Goal: Transaction & Acquisition: Purchase product/service

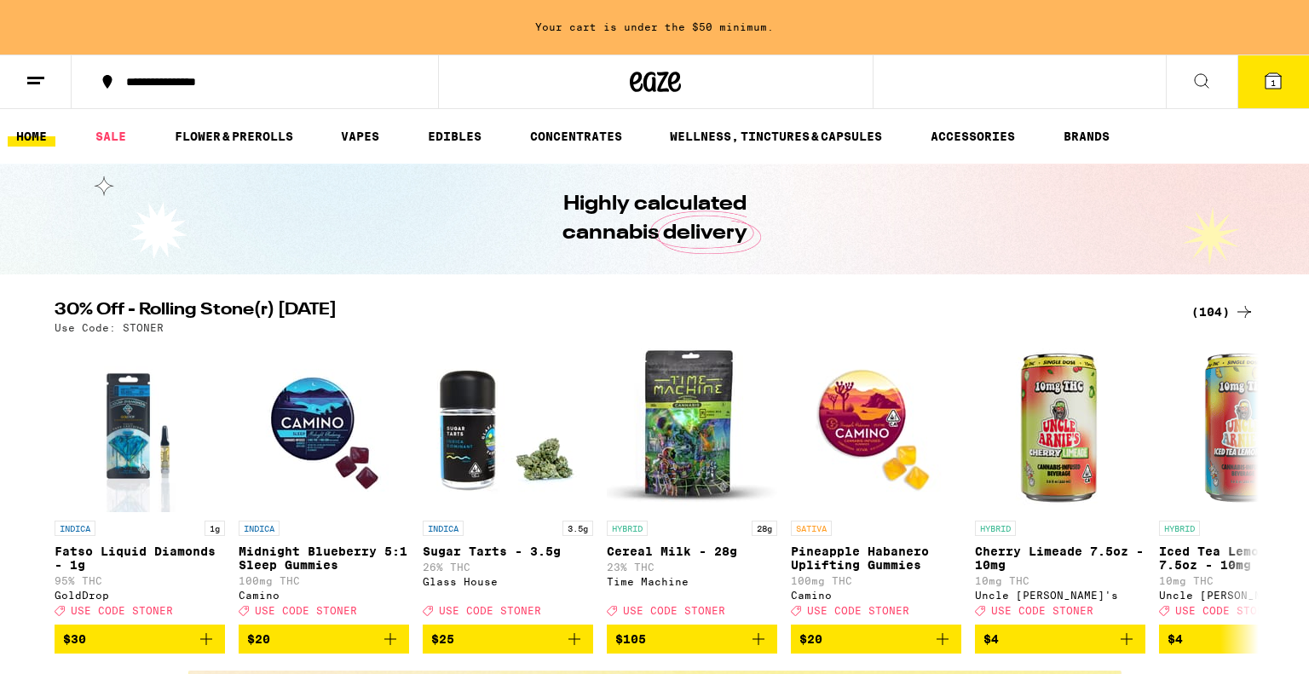
click at [17, 78] on button at bounding box center [36, 82] width 72 height 54
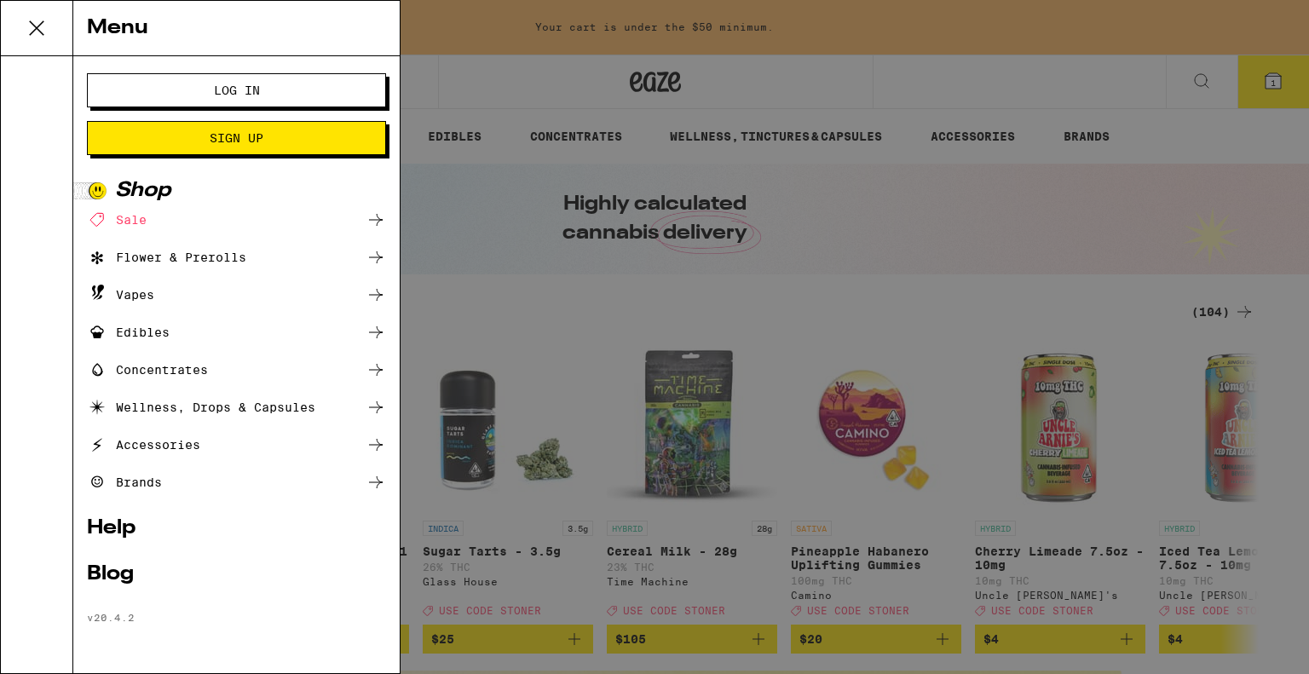
click at [170, 225] on div "Sale" at bounding box center [236, 220] width 299 height 20
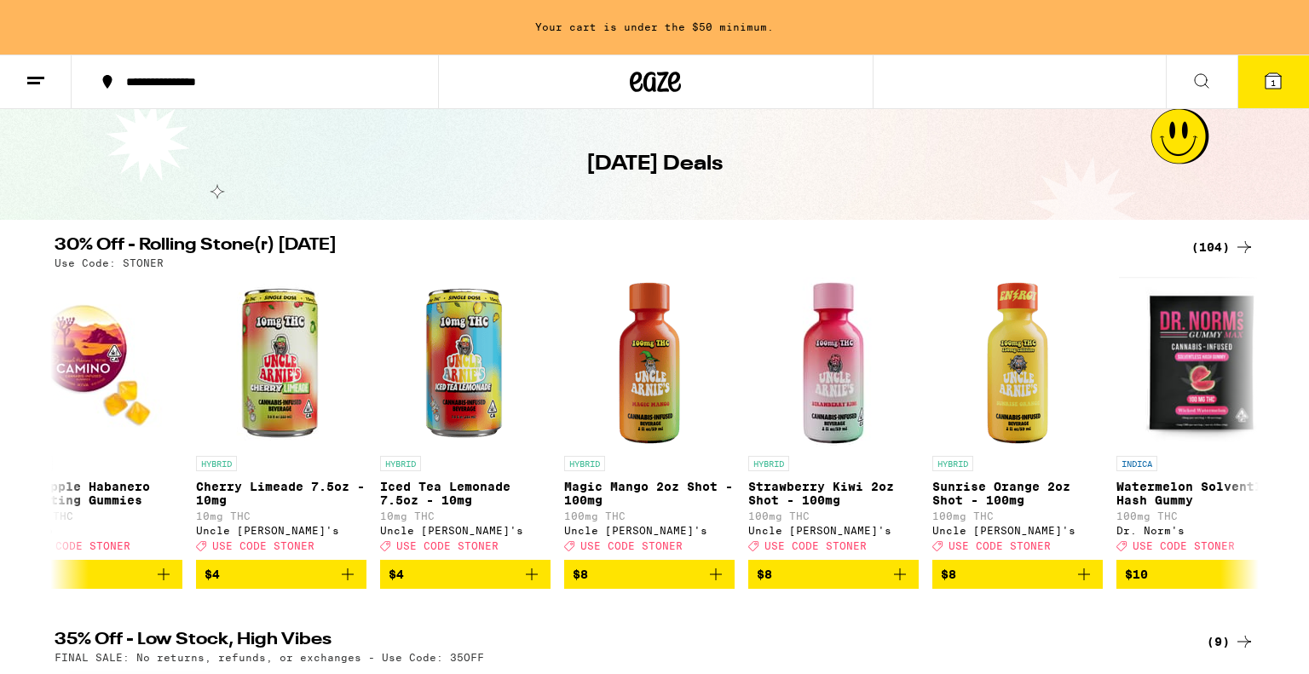
scroll to position [0, 787]
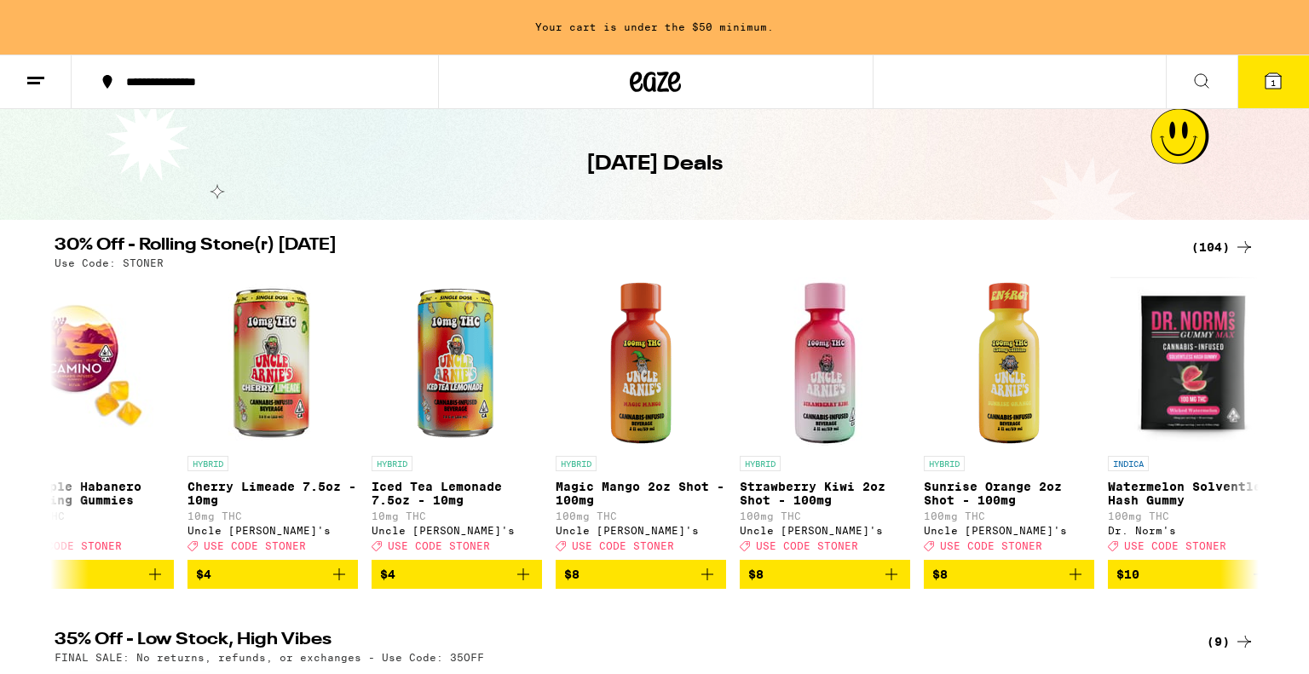
click at [1217, 247] on div "(104)" at bounding box center [1222, 247] width 63 height 20
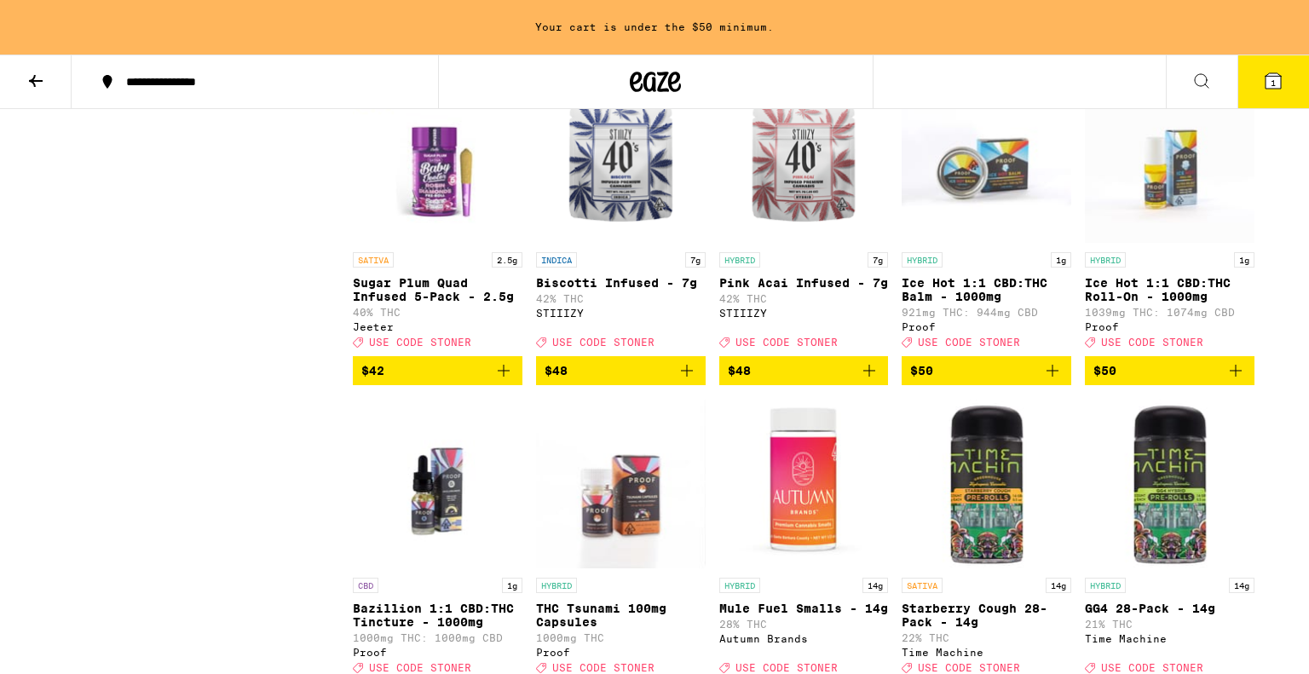
scroll to position [6091, 0]
click at [982, 244] on img "Open page for Ice Hot 1:1 CBD:THC Balm - 1000mg from Proof" at bounding box center [987, 158] width 170 height 170
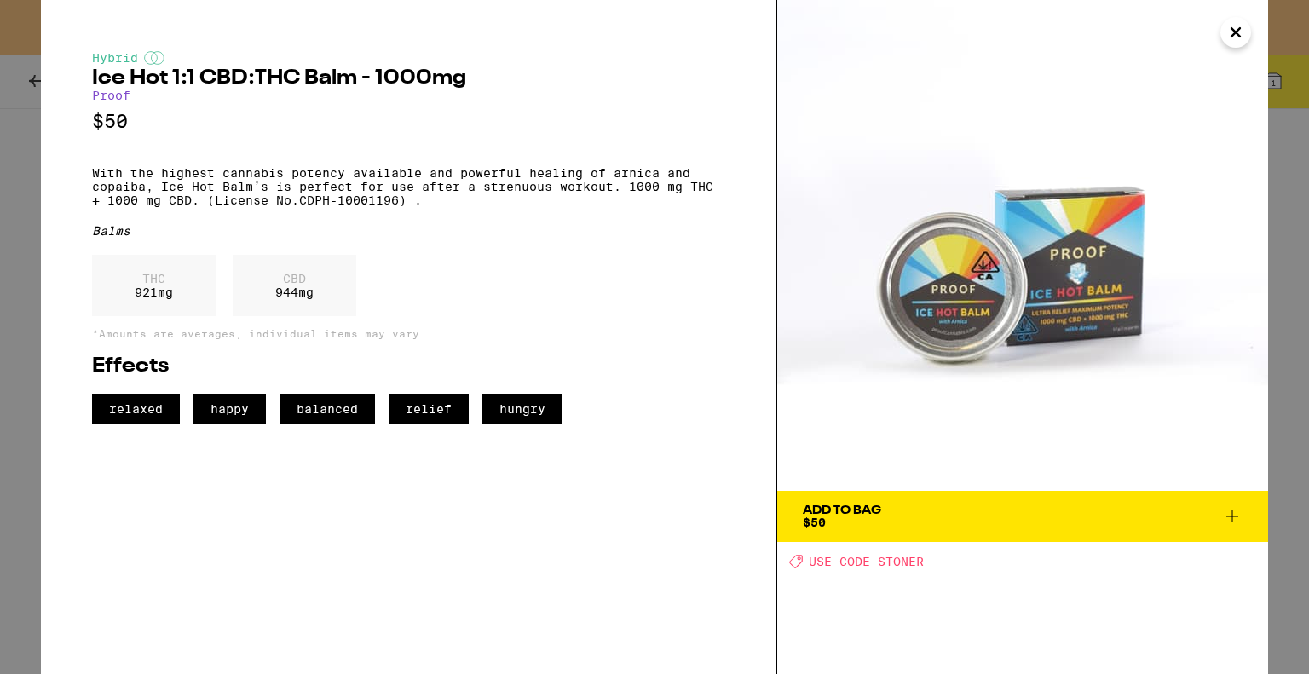
click at [1236, 44] on icon "Close" at bounding box center [1235, 33] width 20 height 26
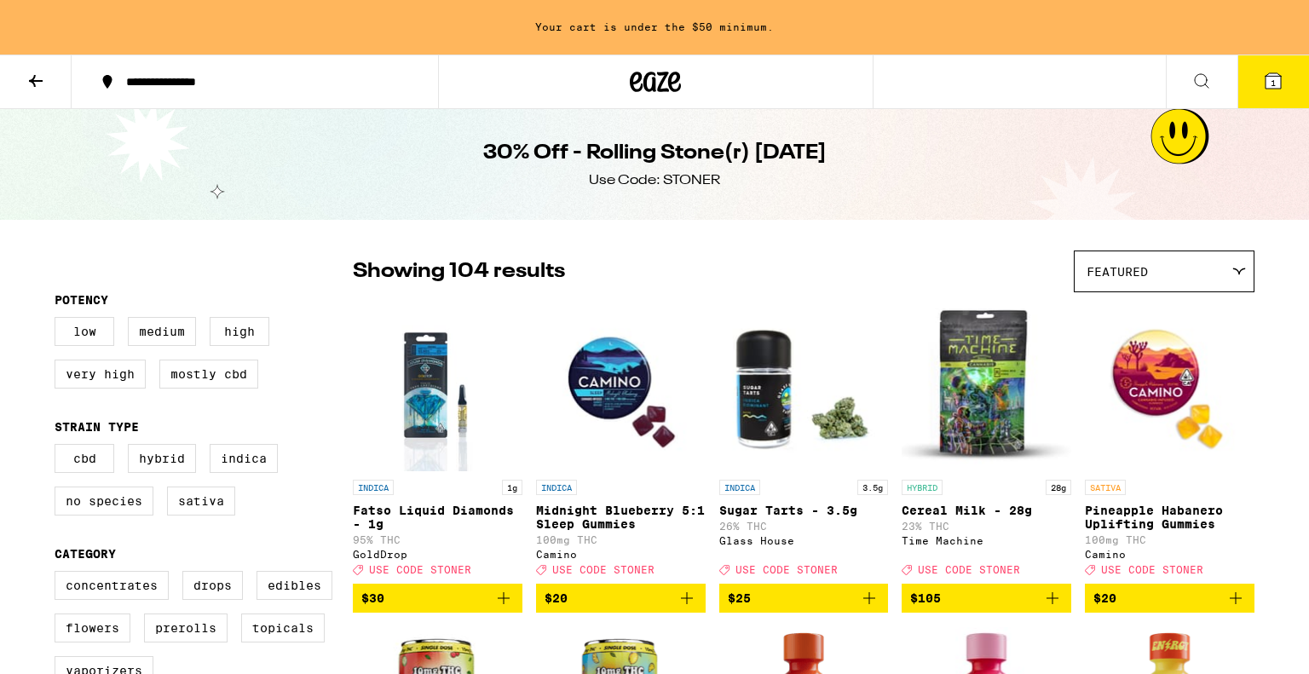
scroll to position [2, 0]
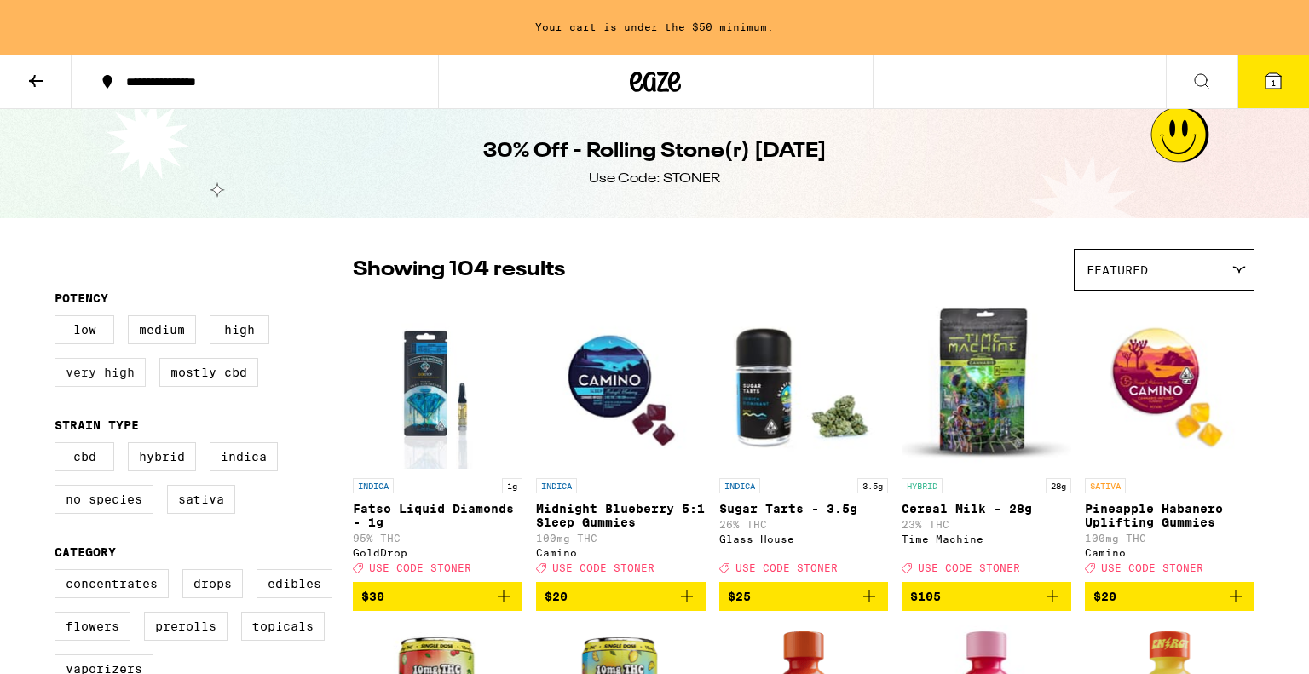
click at [109, 385] on label "Very High" at bounding box center [100, 372] width 91 height 29
click at [59, 319] on input "Very High" at bounding box center [58, 318] width 1 height 1
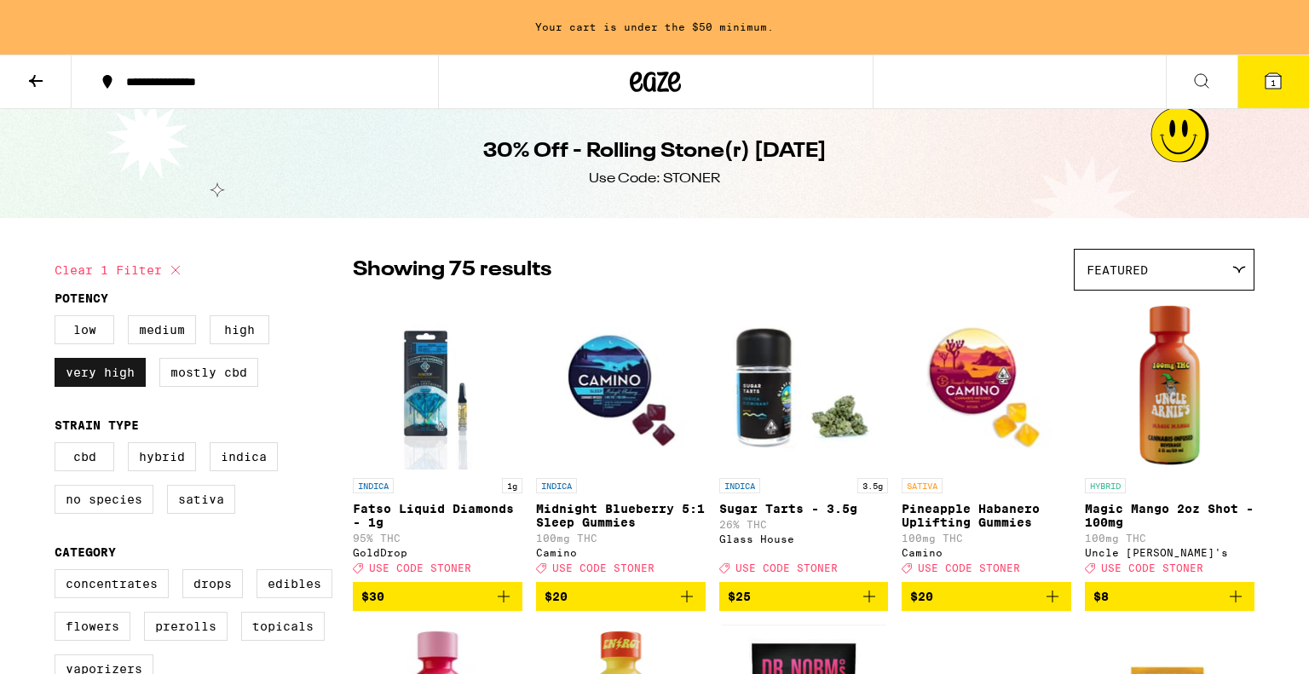
click at [94, 375] on label "Very High" at bounding box center [100, 372] width 91 height 29
click at [59, 319] on input "Very High" at bounding box center [58, 318] width 1 height 1
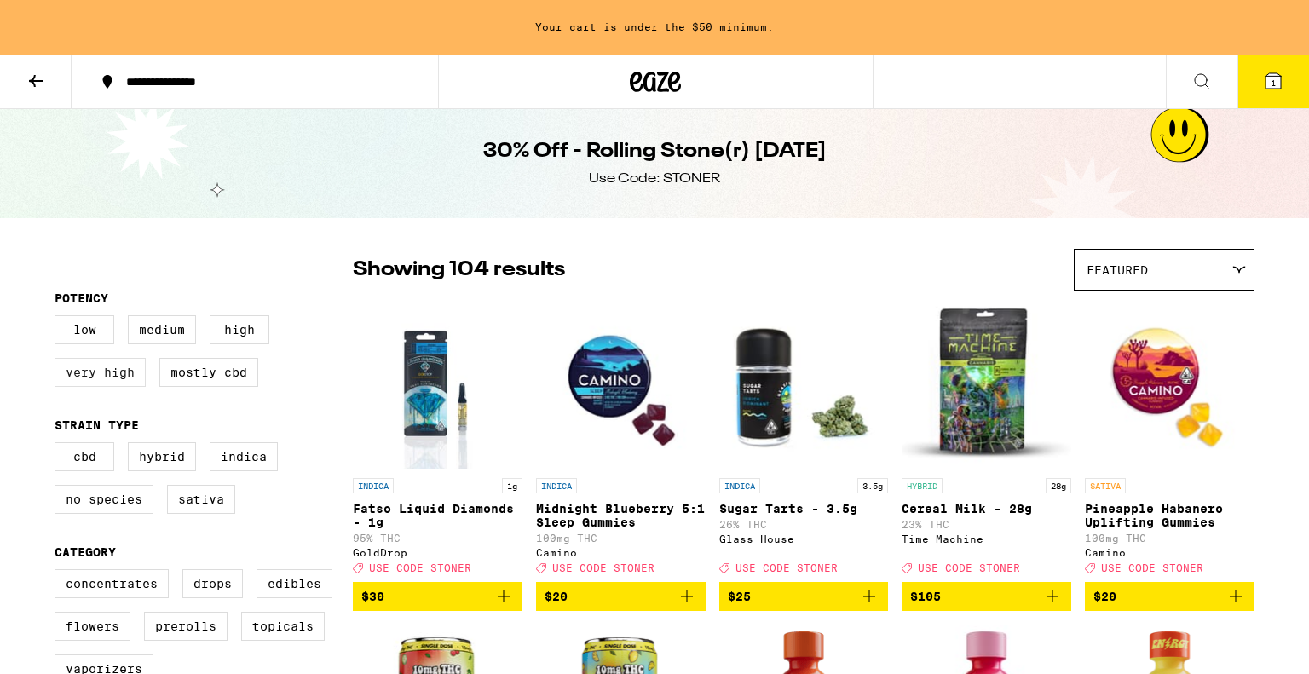
click at [94, 375] on label "Very High" at bounding box center [100, 372] width 91 height 29
click at [59, 319] on input "Very High" at bounding box center [58, 318] width 1 height 1
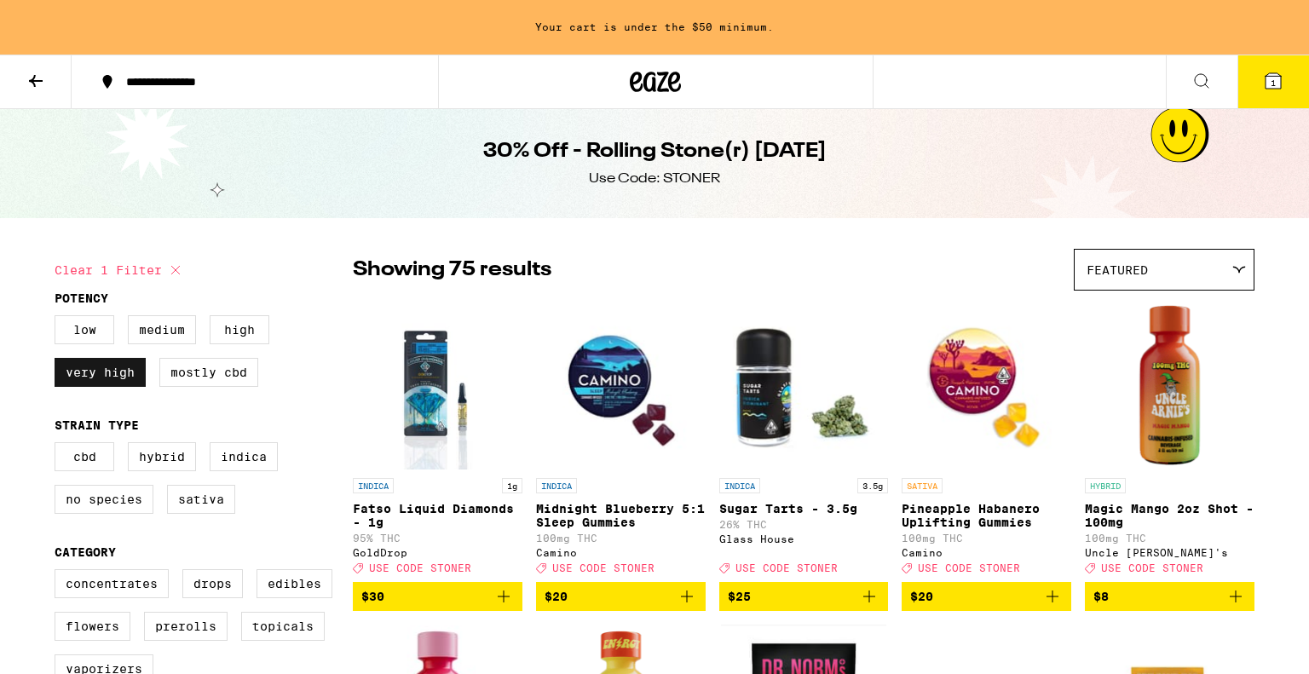
click at [94, 375] on label "Very High" at bounding box center [100, 372] width 91 height 29
click at [59, 319] on input "Very High" at bounding box center [58, 318] width 1 height 1
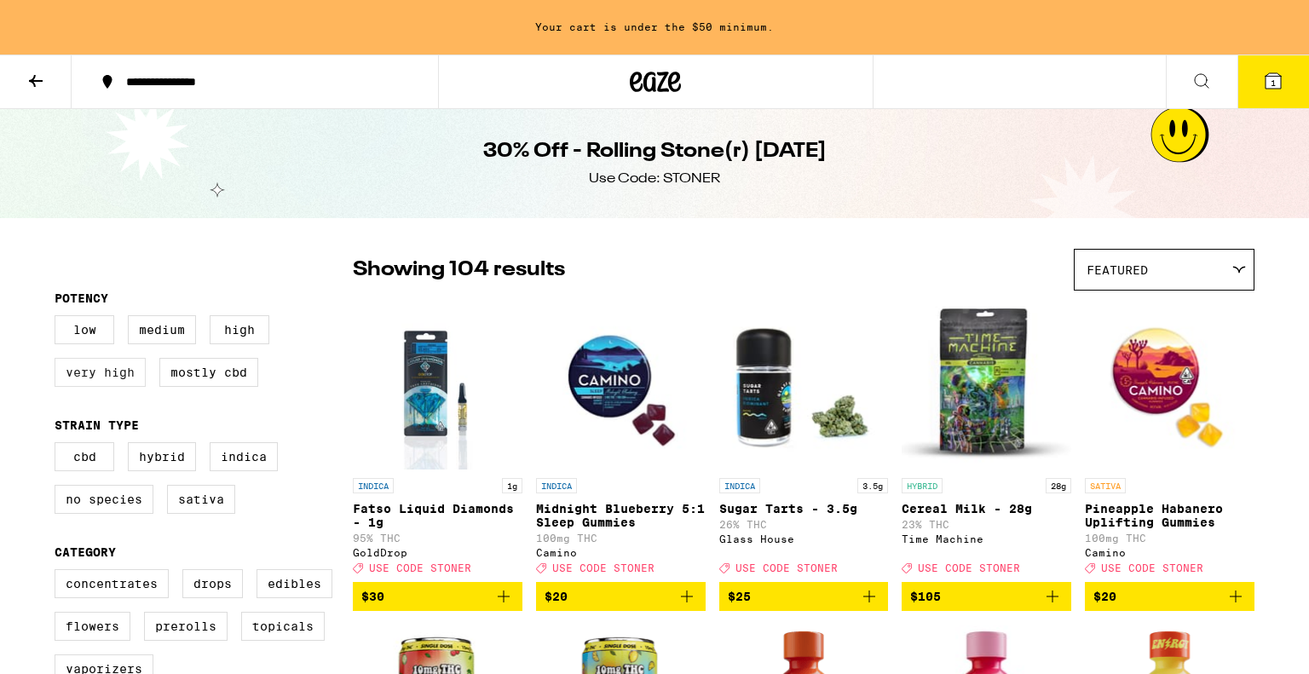
click at [99, 371] on label "Very High" at bounding box center [100, 372] width 91 height 29
click at [59, 319] on input "Very High" at bounding box center [58, 318] width 1 height 1
checkbox input "true"
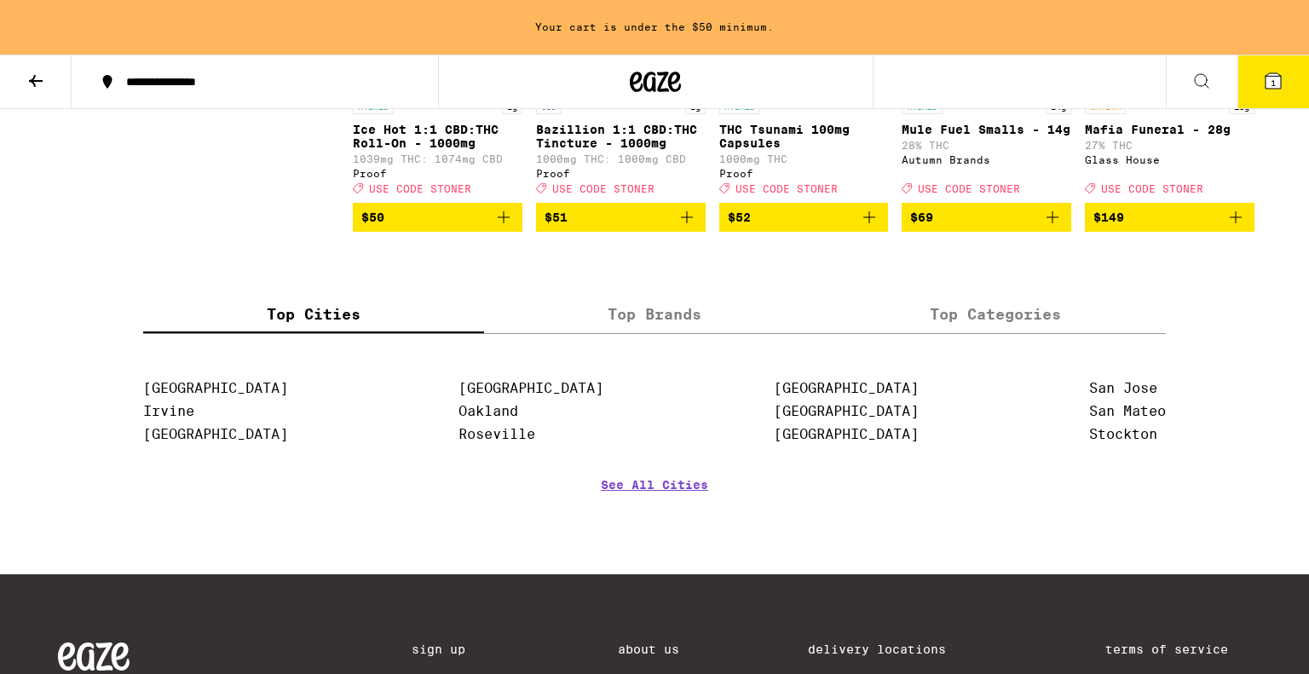
scroll to position [4944, 0]
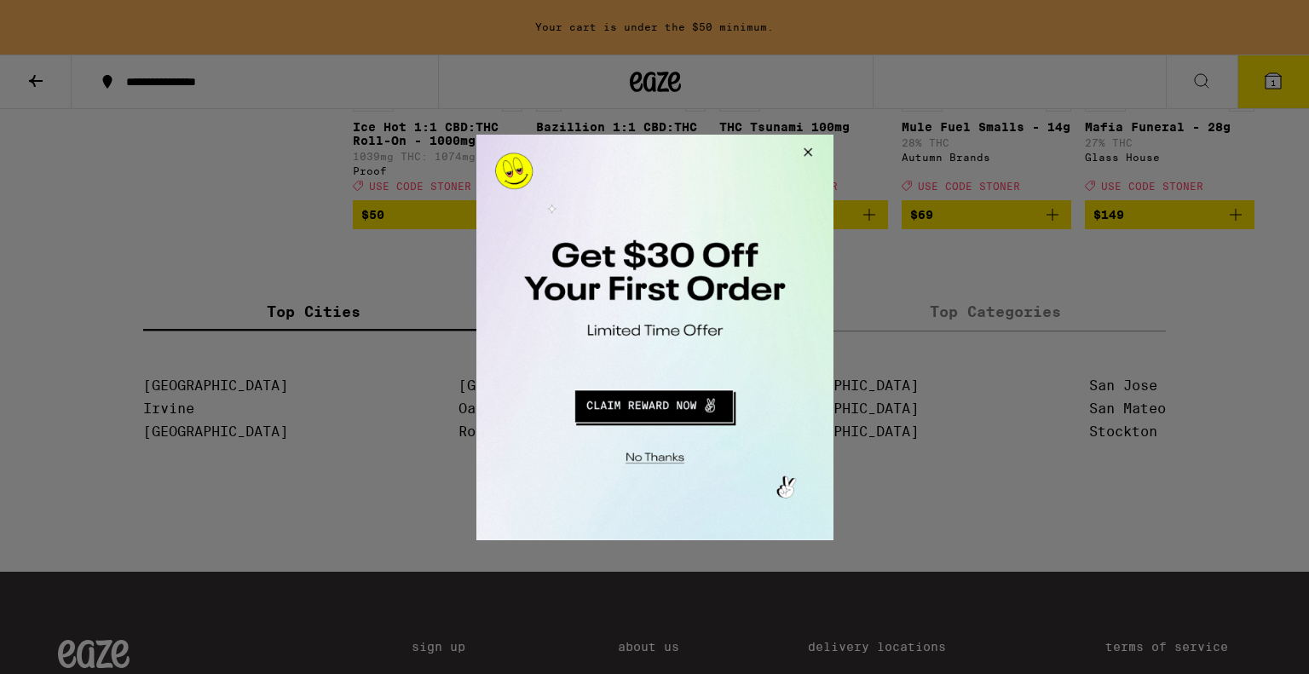
click at [804, 154] on button "Close Modal" at bounding box center [804, 154] width 46 height 41
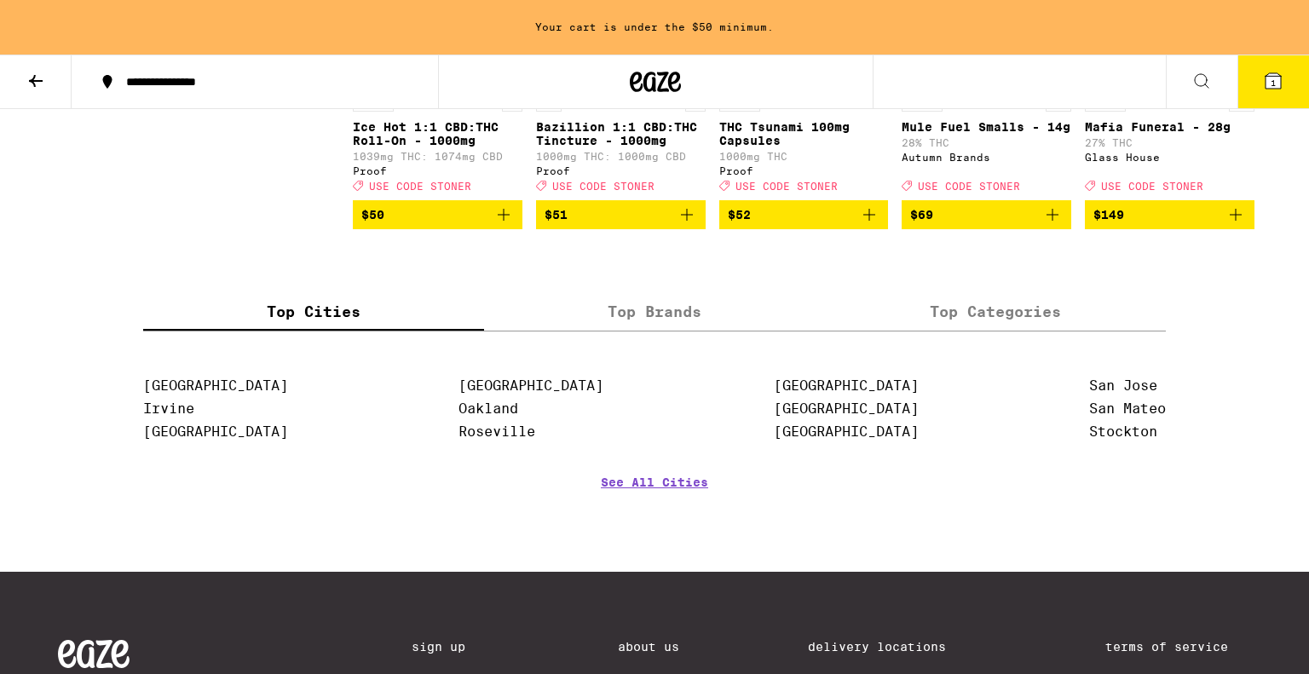
click at [665, 331] on label "Top Brands" at bounding box center [654, 312] width 341 height 37
click at [0, 0] on input "Top Brands" at bounding box center [0, 0] width 0 height 0
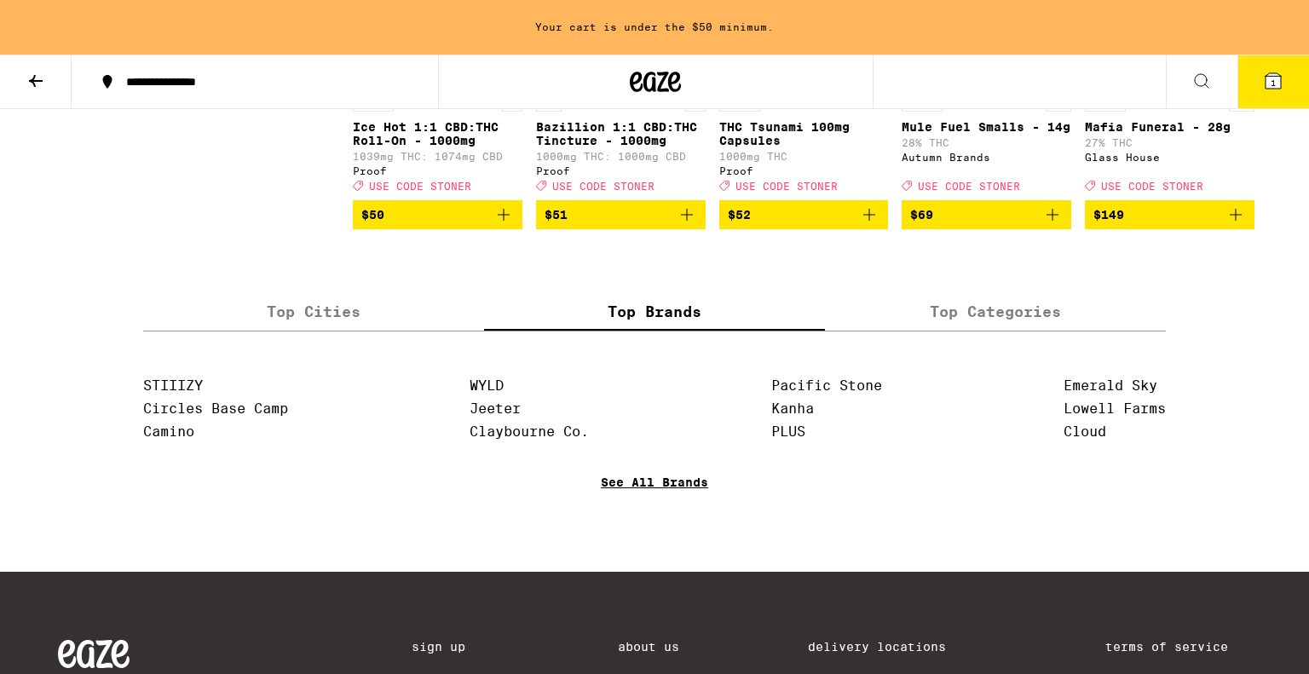
click at [651, 539] on link "See All Brands" at bounding box center [654, 506] width 107 height 63
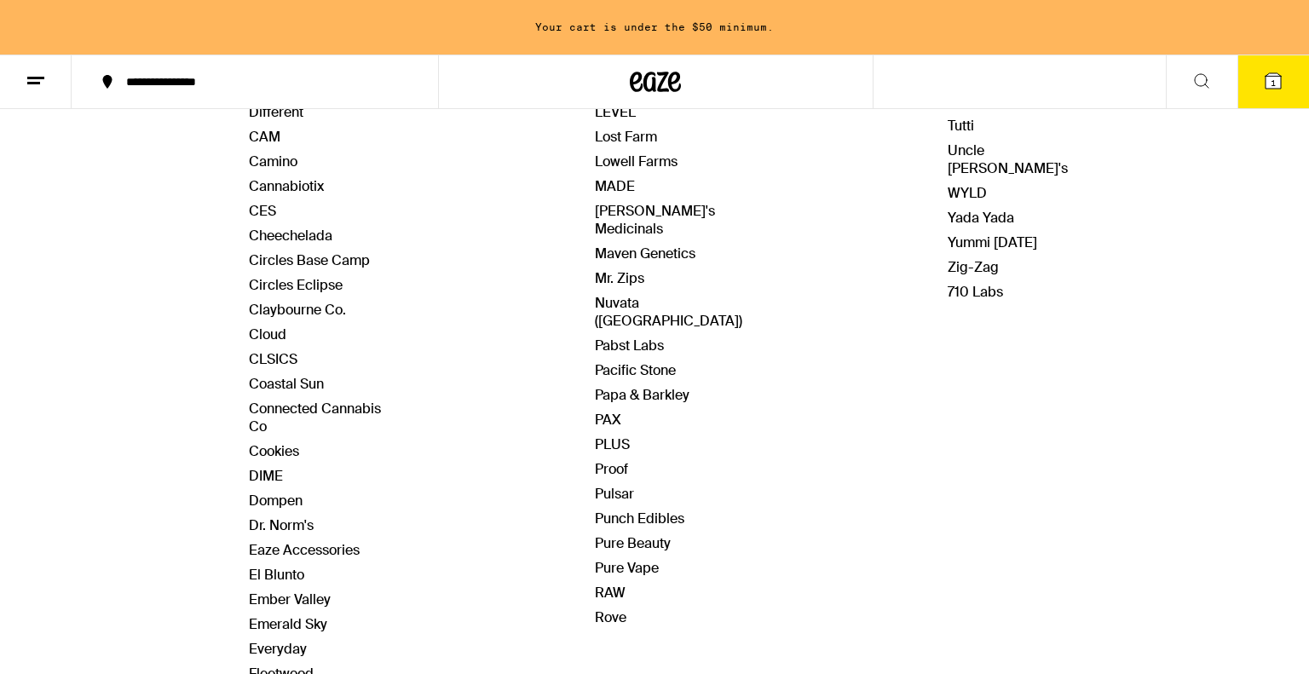
scroll to position [579, 0]
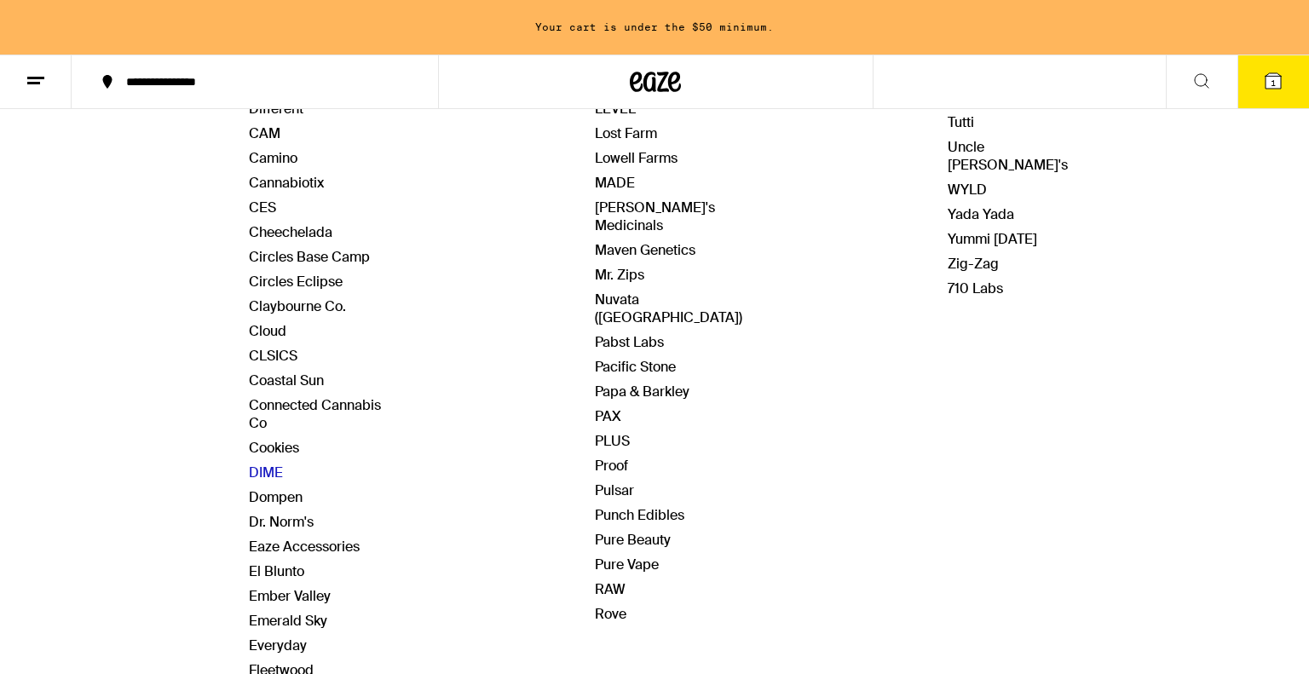
click at [267, 464] on link "DIME" at bounding box center [266, 473] width 34 height 18
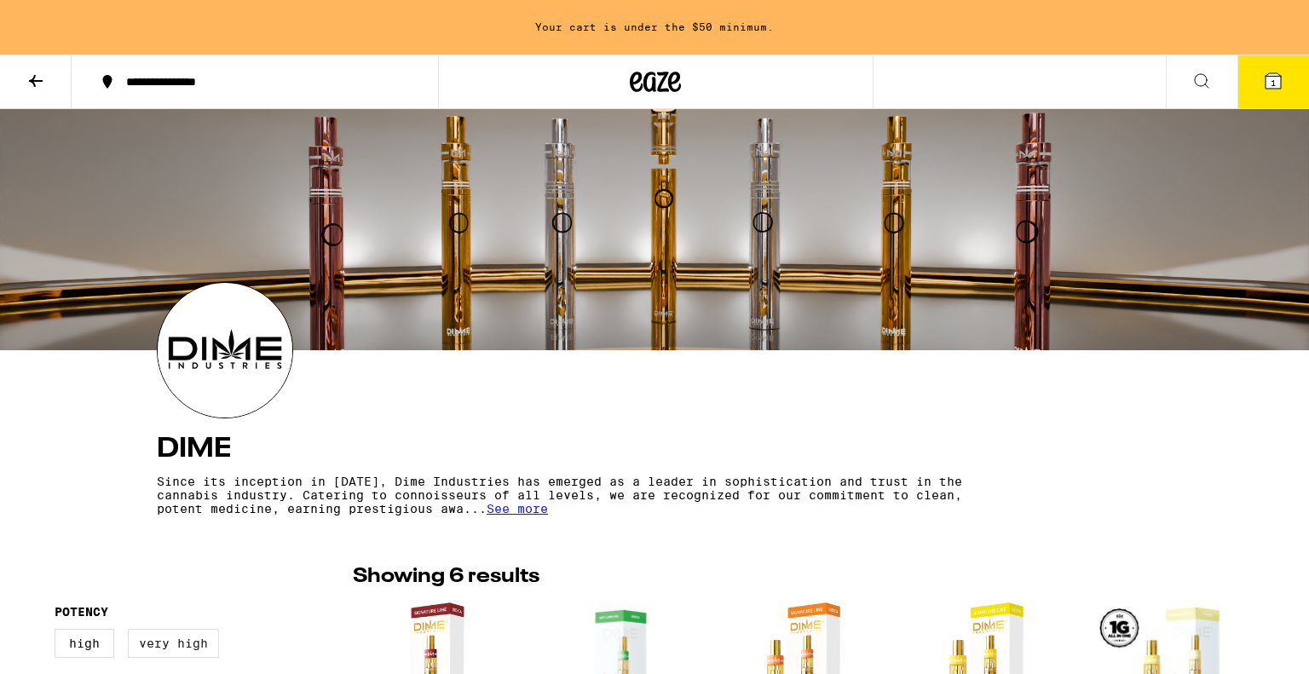
click at [168, 639] on label "Very High" at bounding box center [173, 643] width 91 height 29
click at [59, 632] on input "Very High" at bounding box center [58, 631] width 1 height 1
checkbox input "true"
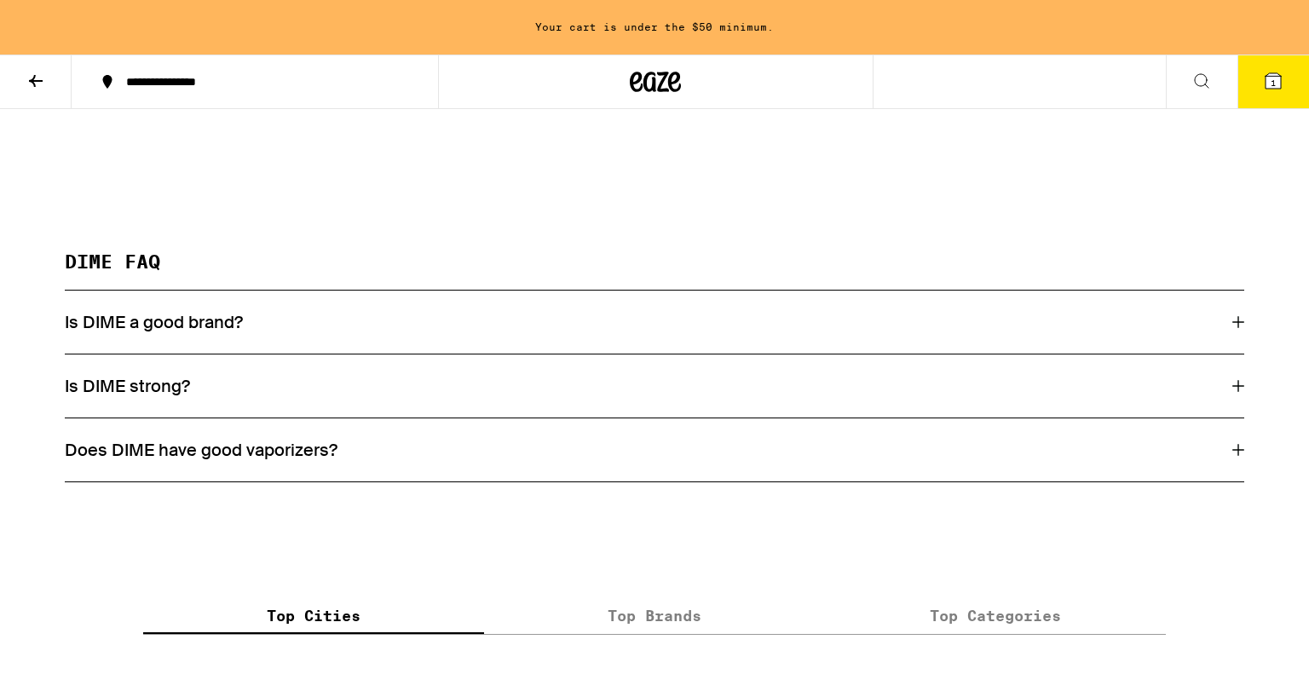
scroll to position [818, 0]
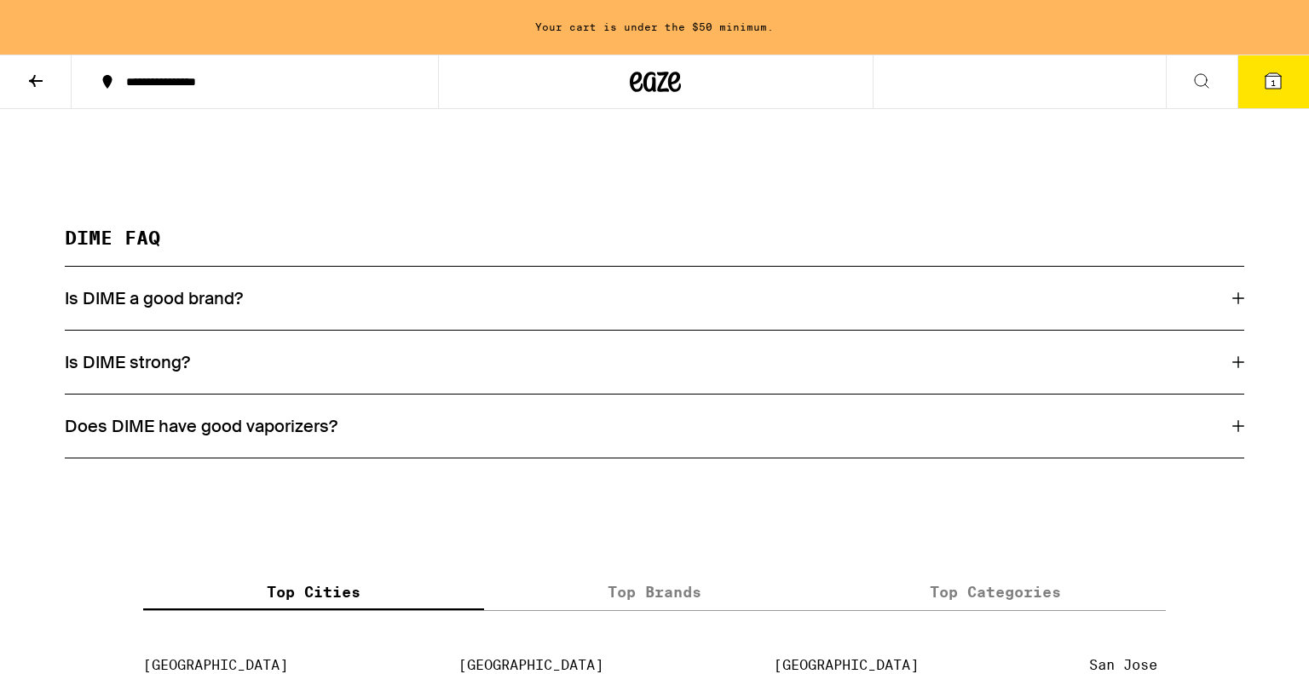
click at [38, 74] on icon at bounding box center [36, 81] width 20 height 20
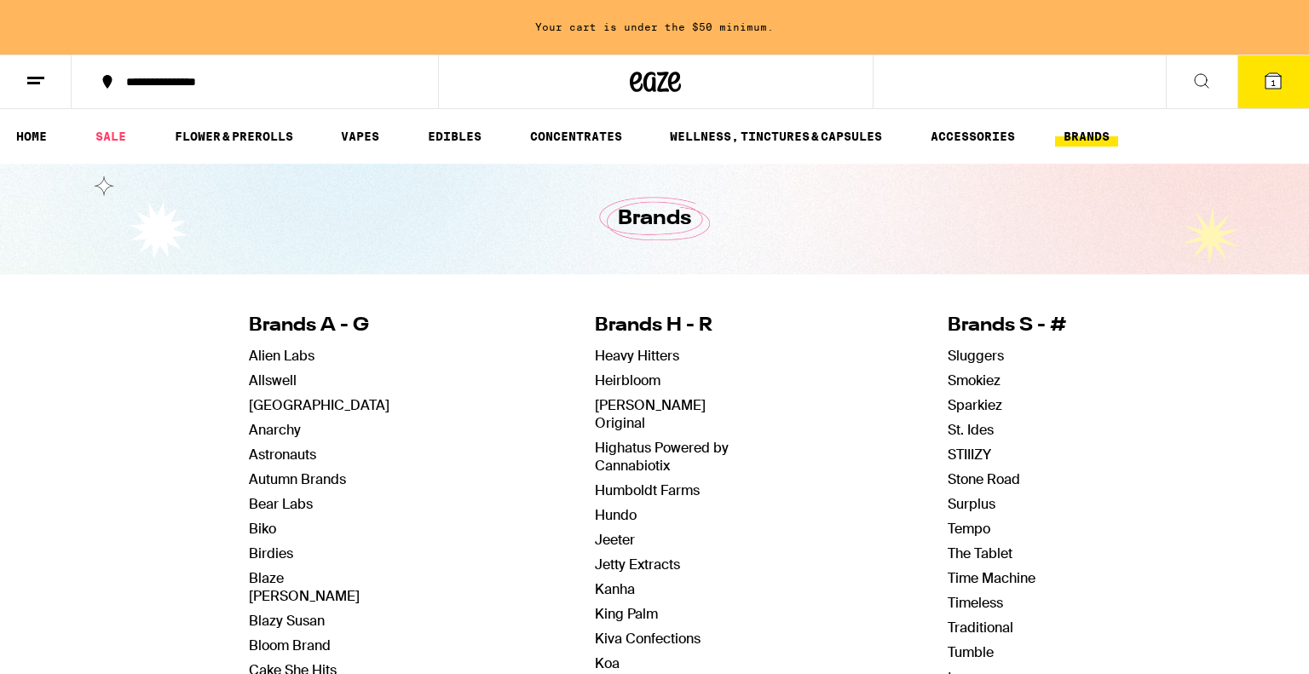
click at [38, 74] on icon at bounding box center [36, 81] width 20 height 20
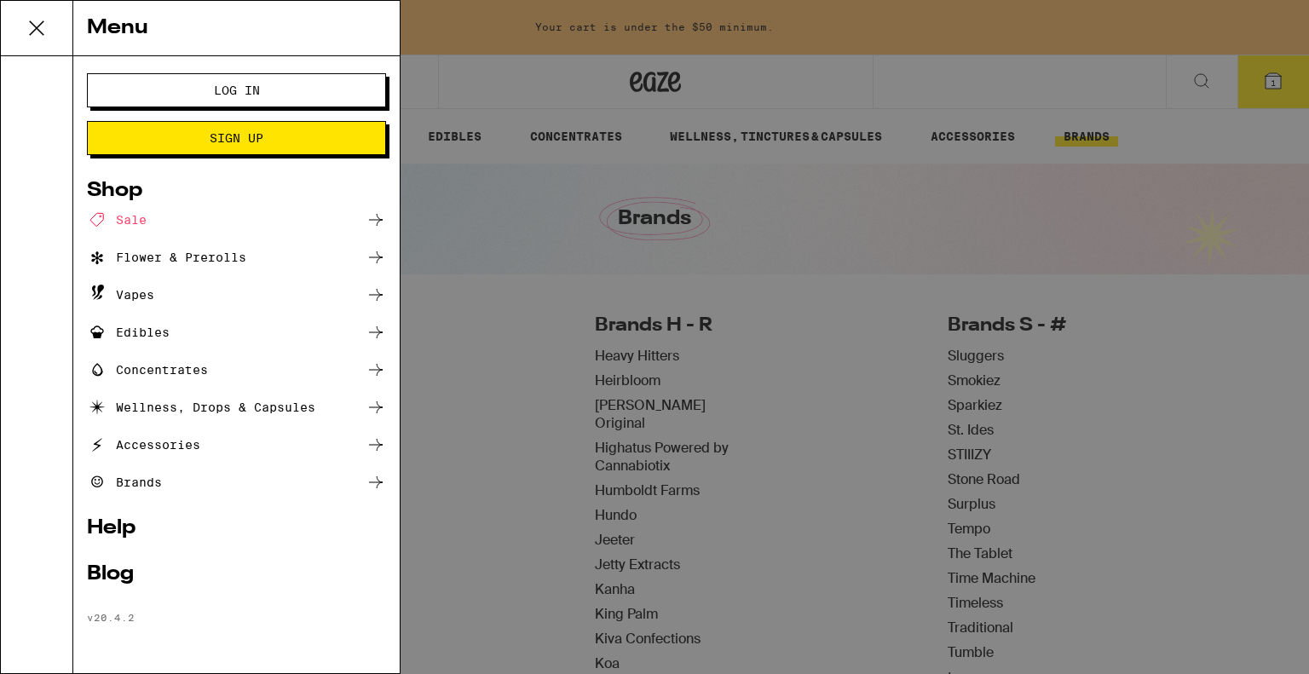
click at [34, 21] on icon at bounding box center [37, 28] width 34 height 34
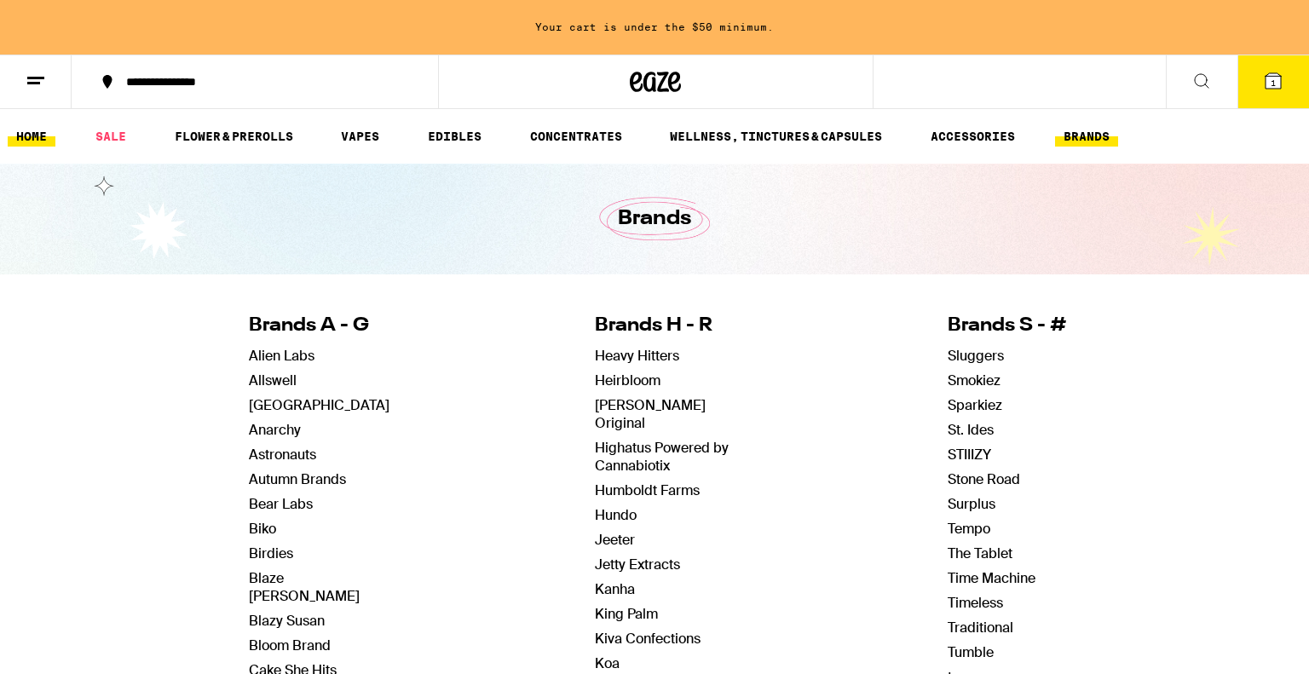
click at [31, 129] on link "HOME" at bounding box center [32, 136] width 48 height 20
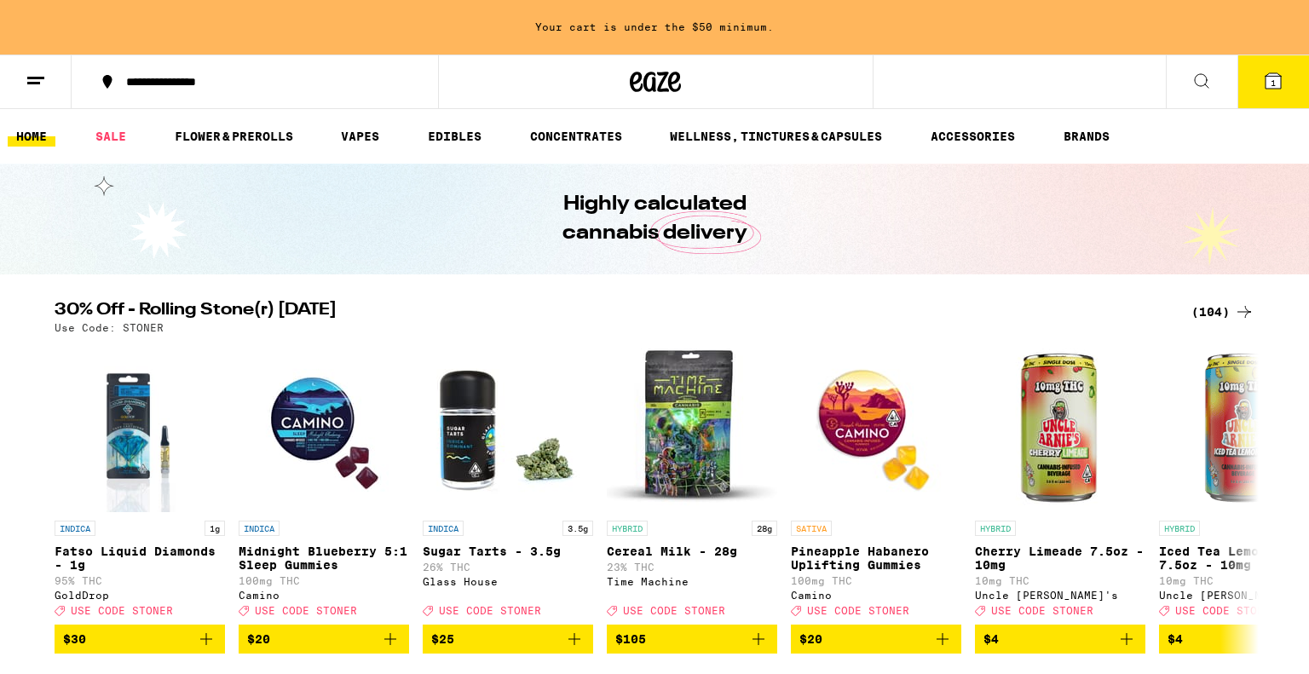
click at [1209, 84] on icon at bounding box center [1201, 81] width 20 height 20
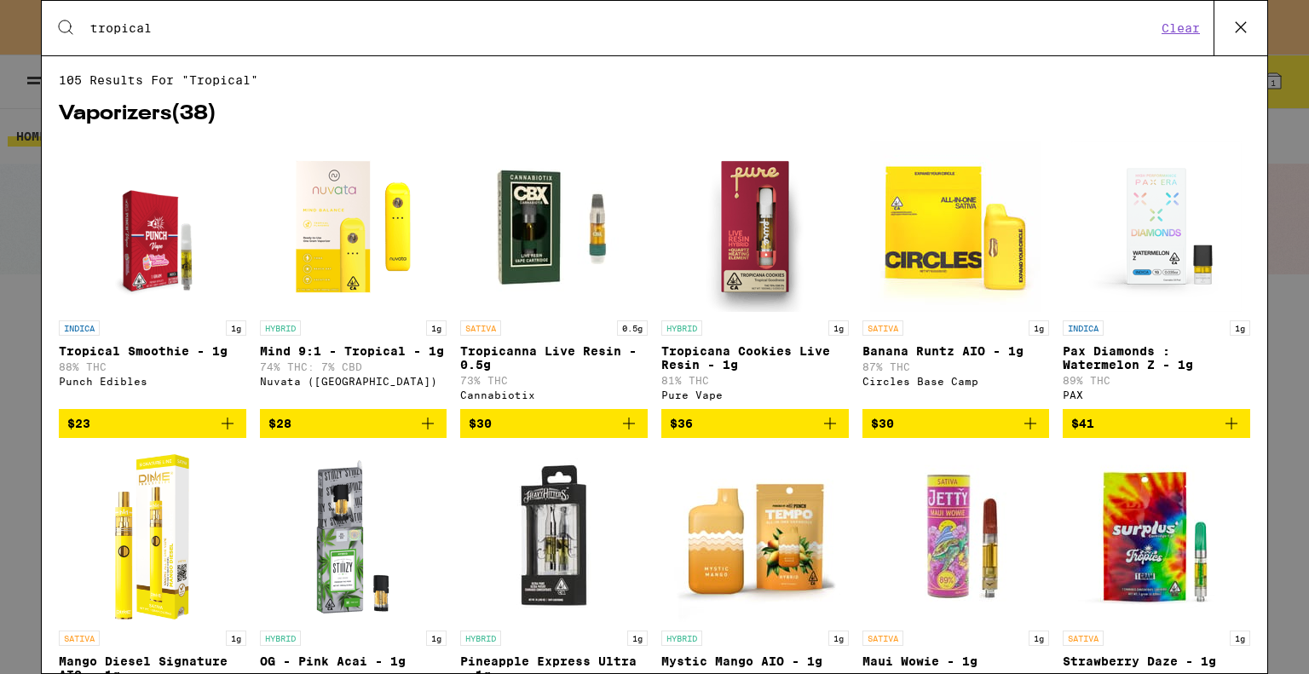
type input "tropical"
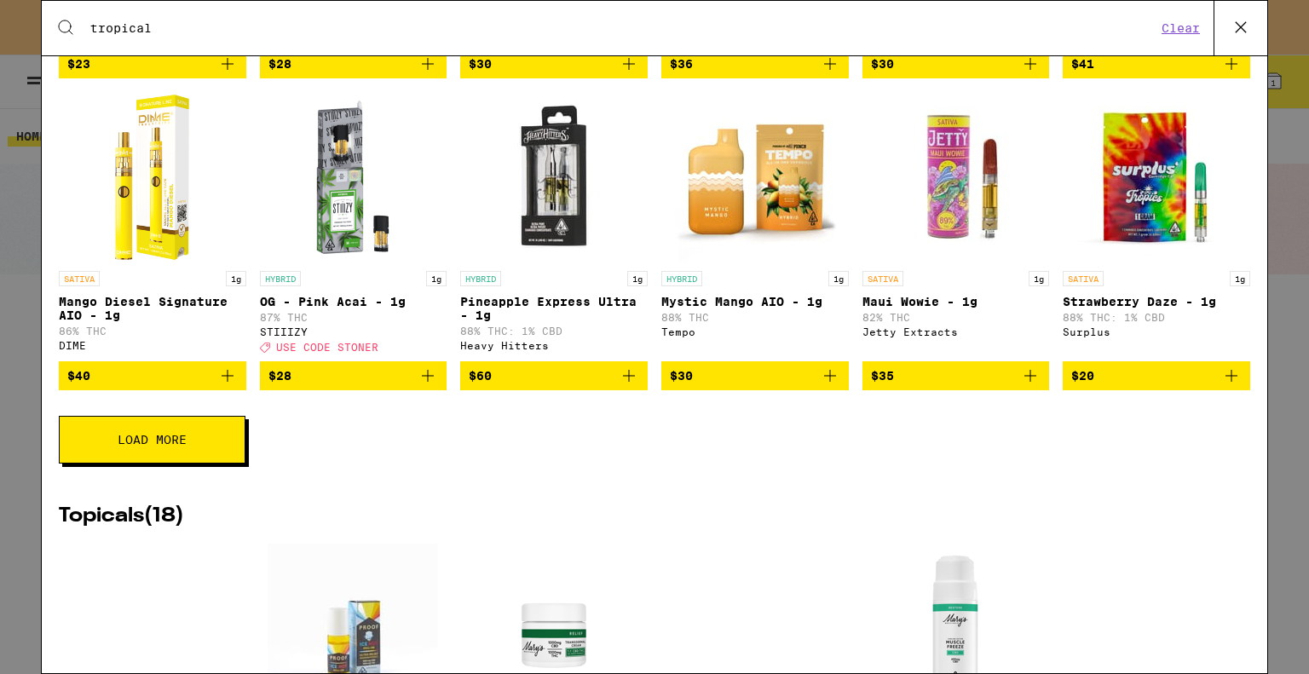
scroll to position [357, 0]
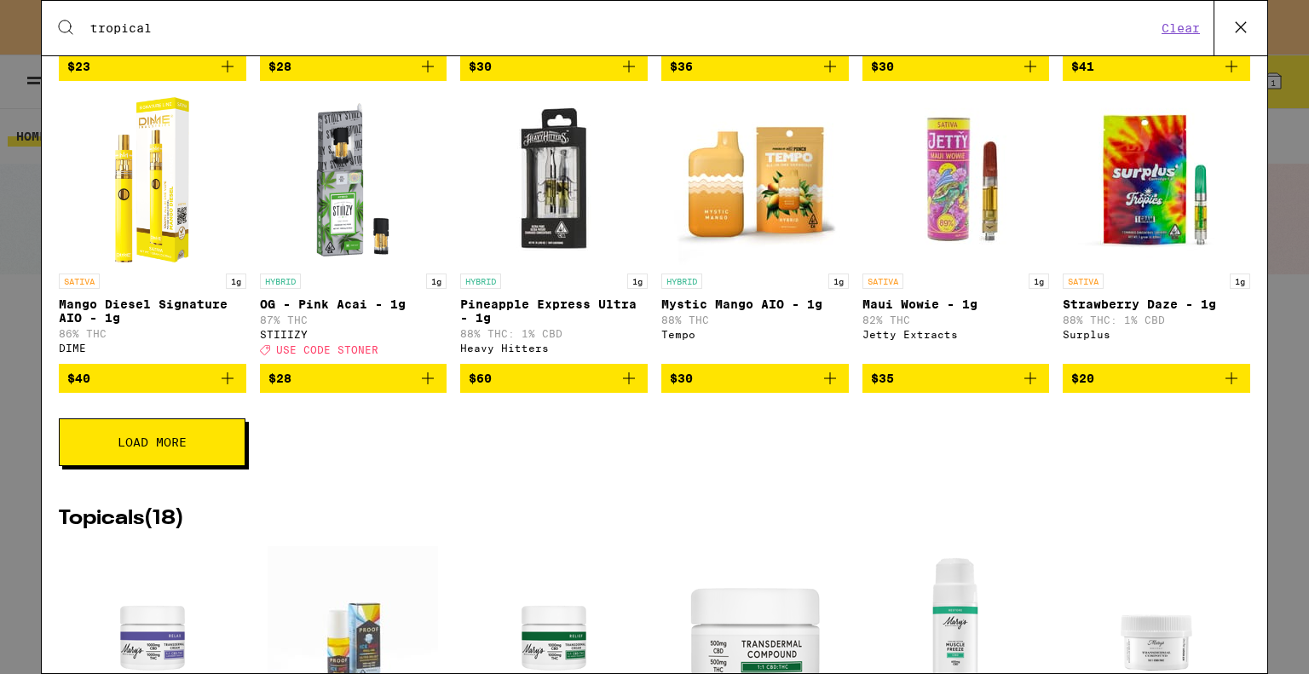
click at [221, 466] on button "Load More" at bounding box center [152, 442] width 187 height 48
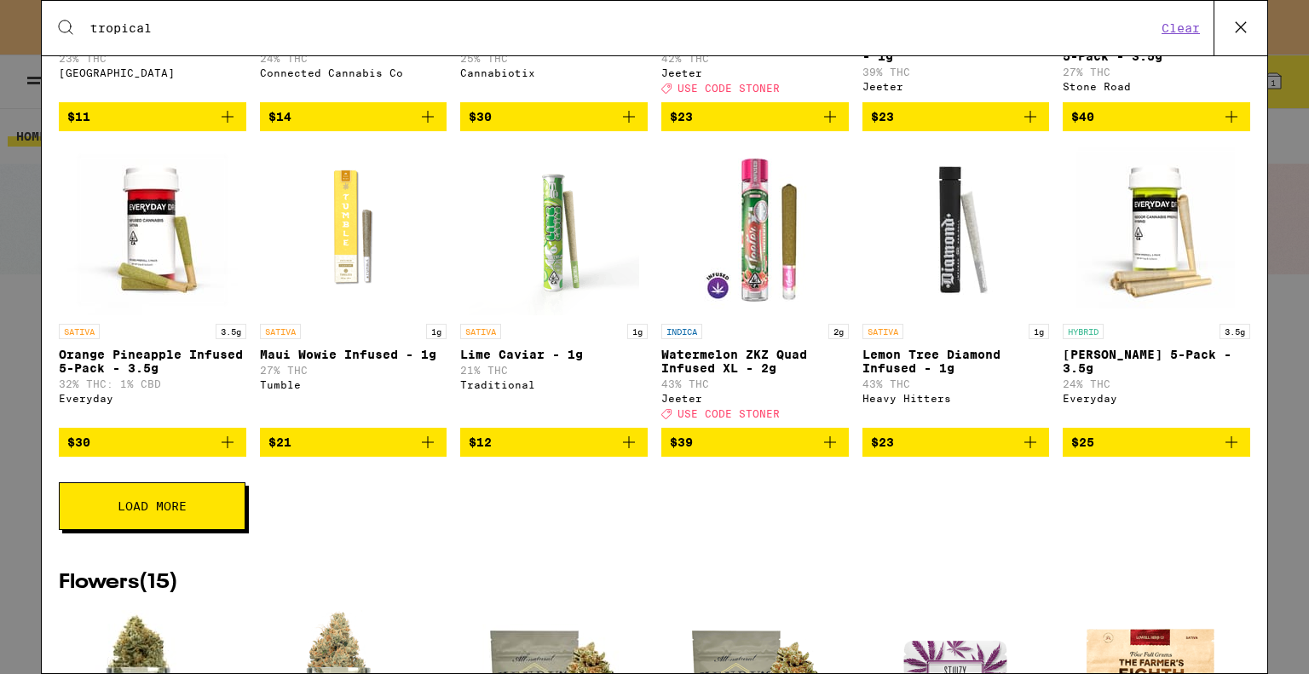
scroll to position [2476, 0]
